Goal: Transaction & Acquisition: Download file/media

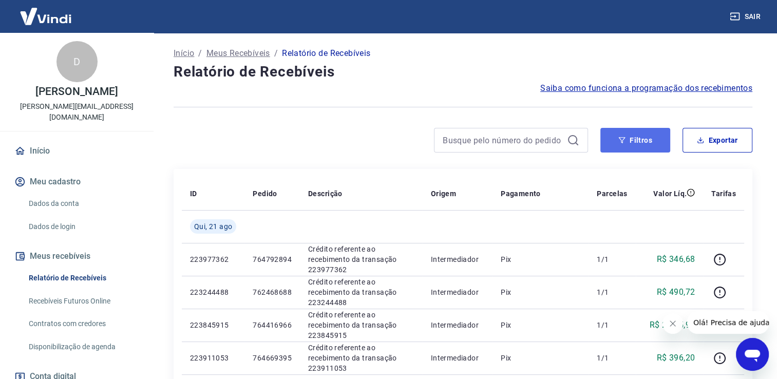
click at [627, 138] on button "Filtros" at bounding box center [635, 140] width 70 height 25
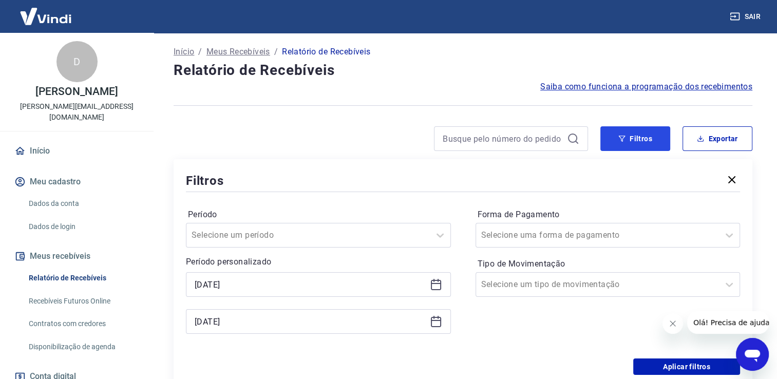
scroll to position [103, 0]
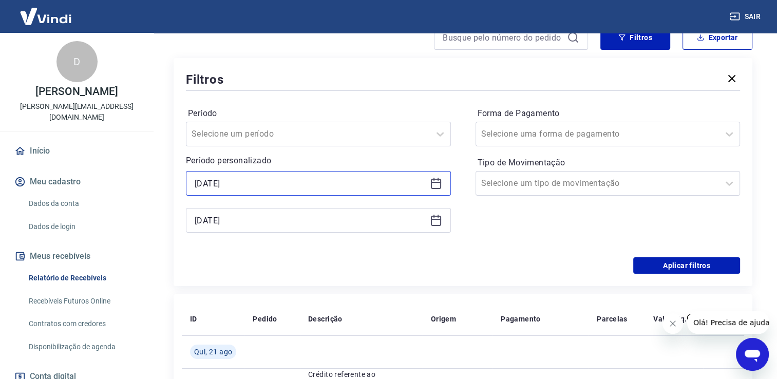
click at [245, 186] on input "[DATE]" at bounding box center [310, 183] width 231 height 15
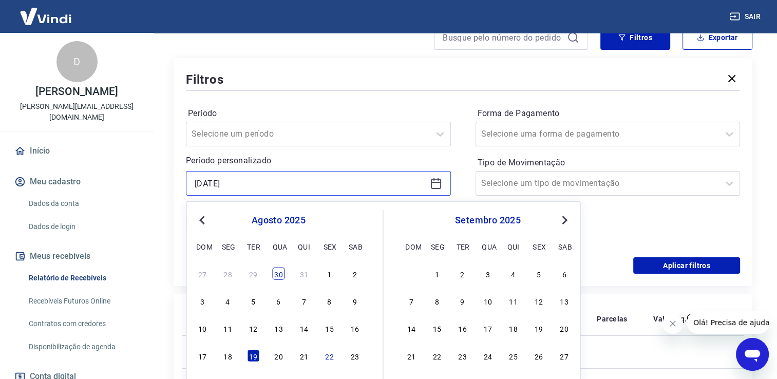
scroll to position [154, 0]
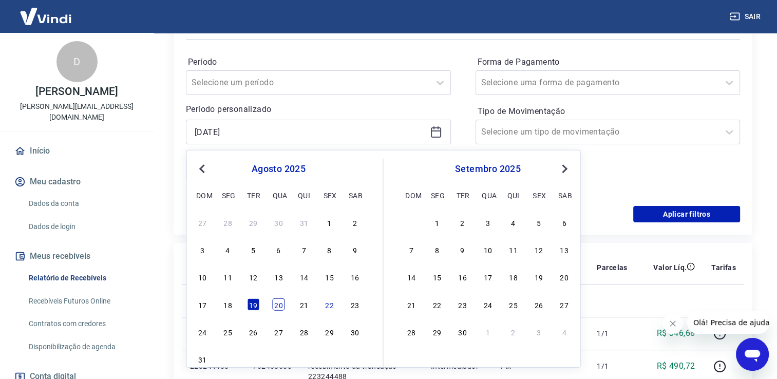
click at [276, 306] on div "20" at bounding box center [278, 304] width 12 height 12
type input "[DATE]"
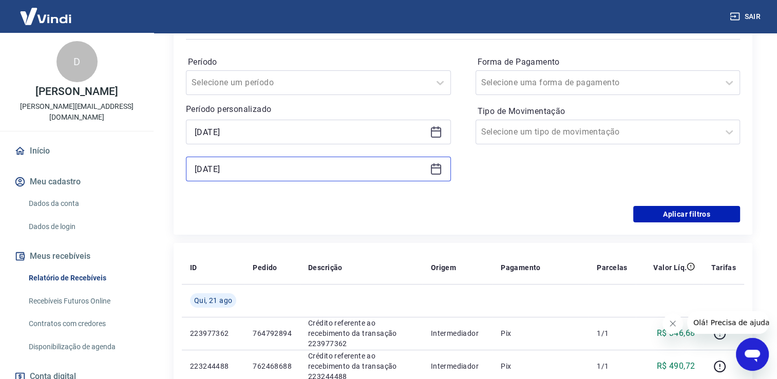
click at [244, 171] on input "[DATE]" at bounding box center [310, 168] width 231 height 15
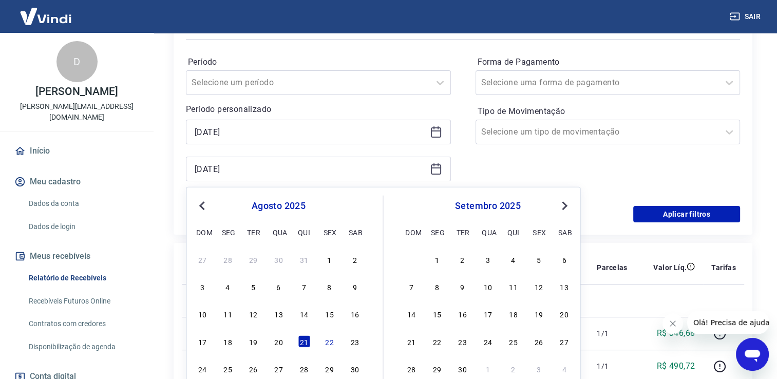
click at [303, 348] on div "17 18 19 20 21 22 23" at bounding box center [278, 341] width 167 height 15
click at [329, 343] on div "22" at bounding box center [329, 341] width 12 height 12
type input "[DATE]"
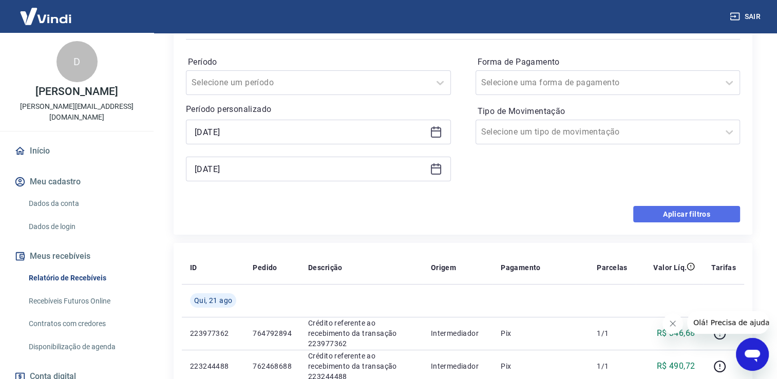
click at [673, 218] on button "Aplicar filtros" at bounding box center [686, 214] width 107 height 16
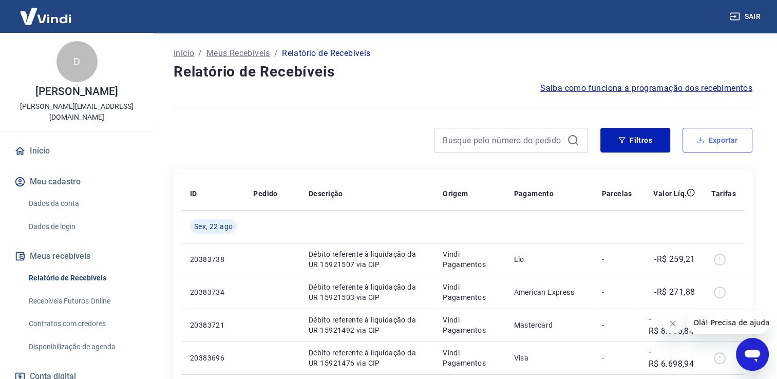
click at [700, 147] on button "Exportar" at bounding box center [718, 140] width 70 height 25
type input "[DATE]"
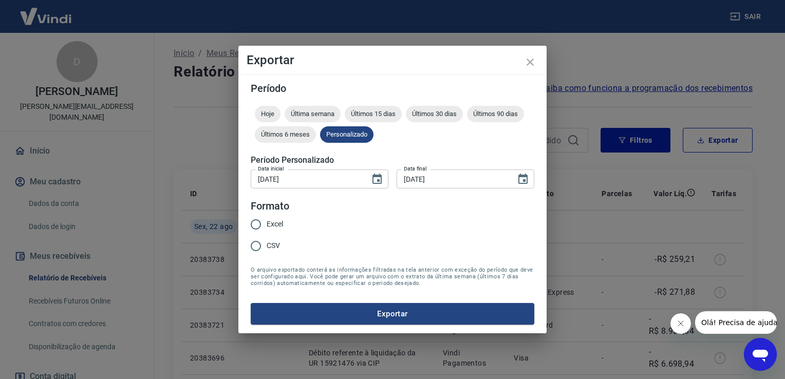
click at [256, 219] on input "Excel" at bounding box center [256, 225] width 22 height 22
radio input "true"
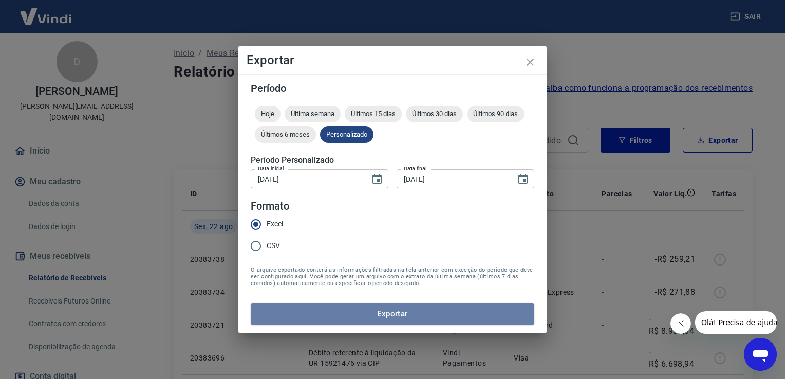
drag, startPoint x: 339, startPoint y: 317, endPoint x: 360, endPoint y: 310, distance: 22.4
click at [340, 317] on button "Exportar" at bounding box center [393, 314] width 284 height 22
